Goal: Obtain resource: Obtain resource

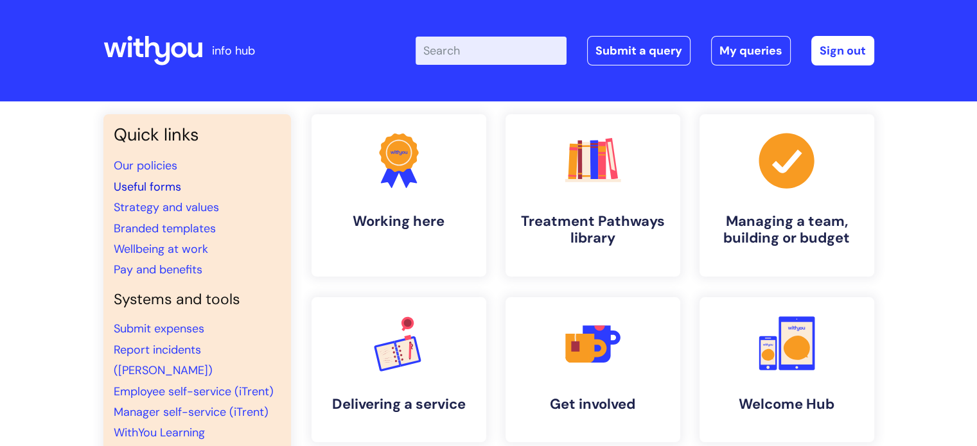
click at [159, 185] on link "Useful forms" at bounding box center [147, 186] width 67 height 15
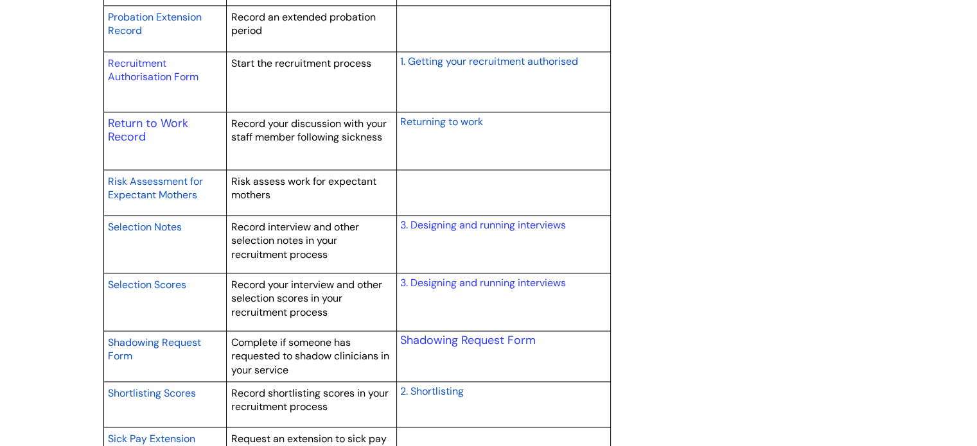
scroll to position [1991, 0]
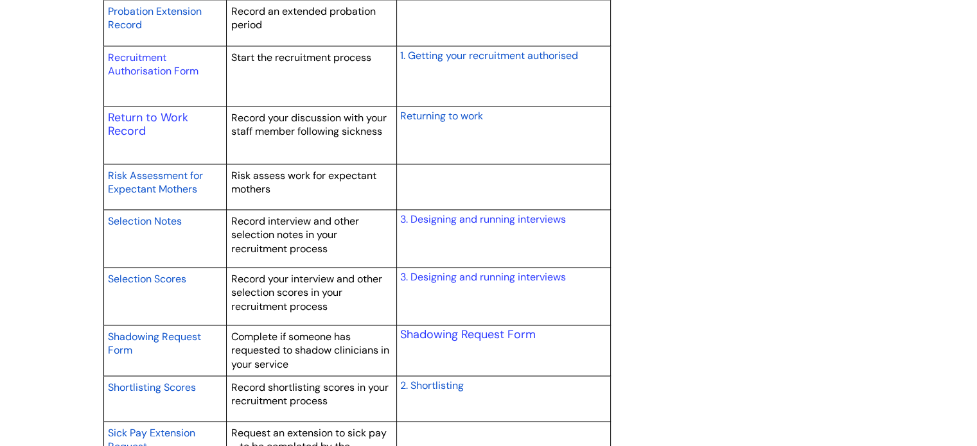
click at [446, 112] on span "Returning to work" at bounding box center [440, 115] width 83 height 13
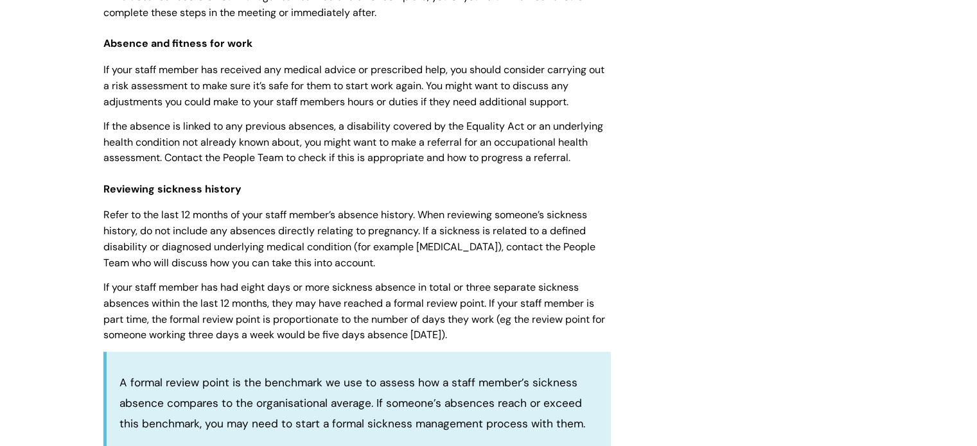
scroll to position [1798, 0]
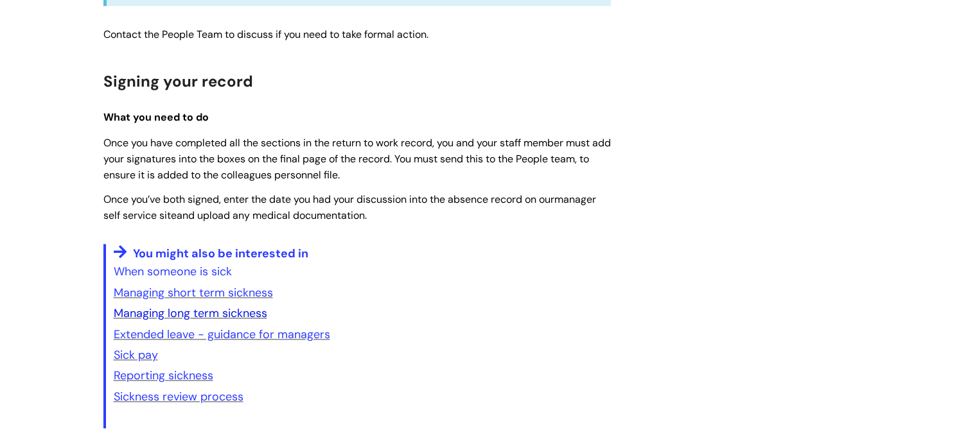
click at [238, 321] on link "Managing long term sickness" at bounding box center [190, 313] width 153 height 15
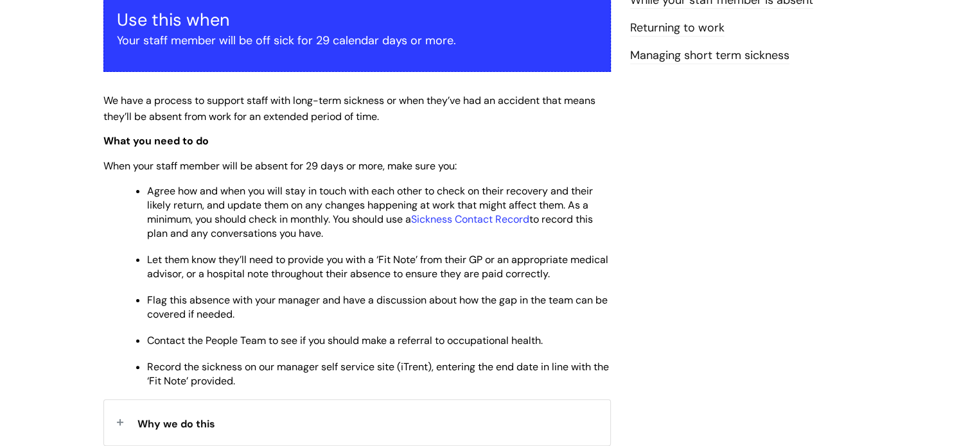
scroll to position [257, 0]
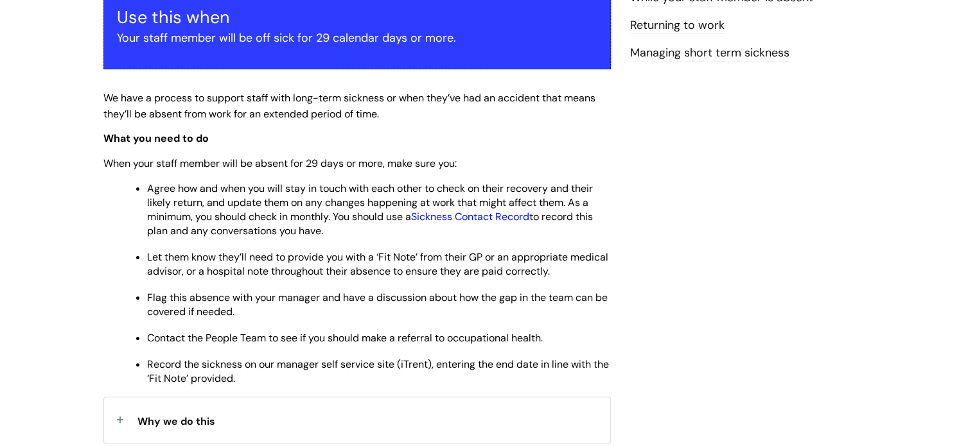
click at [473, 216] on link "Sickness Contact Record" at bounding box center [470, 216] width 118 height 13
